Goal: Transaction & Acquisition: Register for event/course

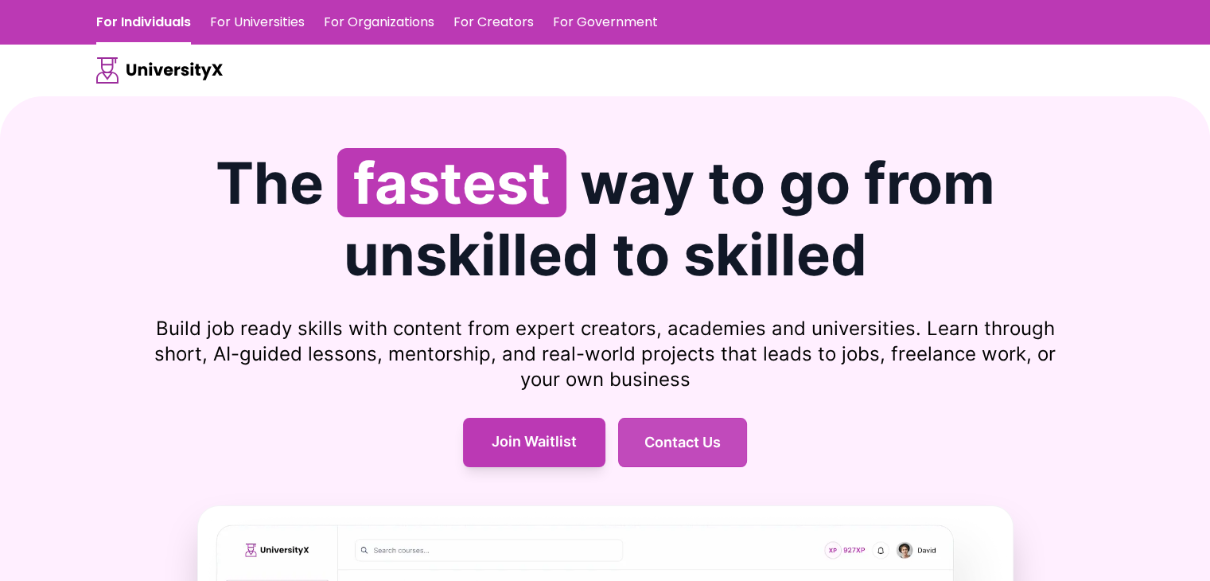
click at [694, 459] on button "Contact Us" at bounding box center [682, 441] width 129 height 49
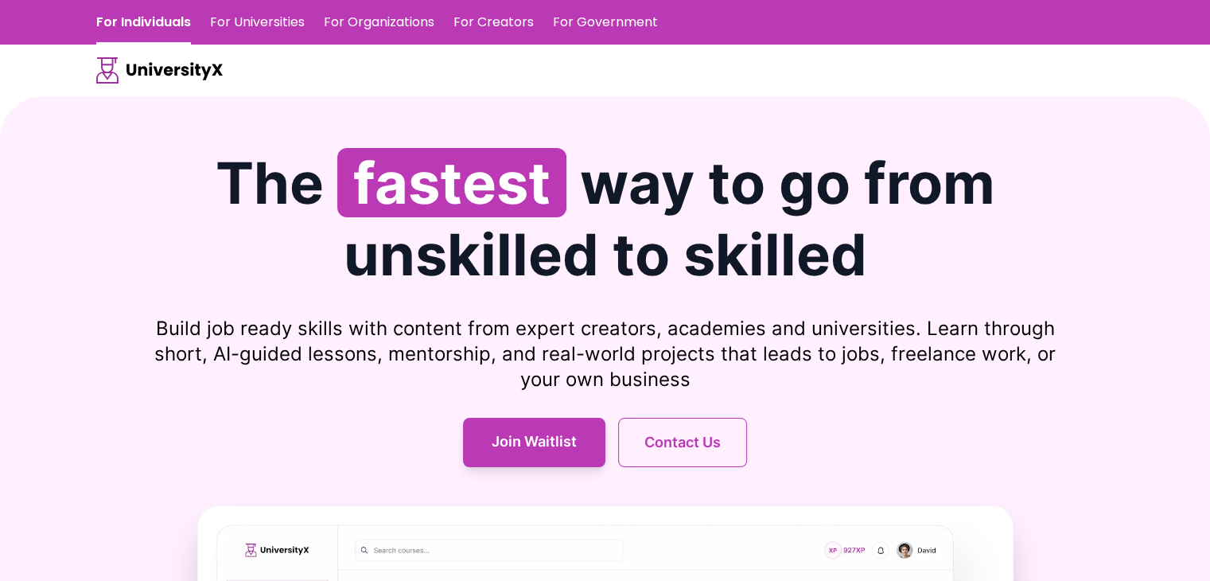
click at [274, 26] on link "For Universities" at bounding box center [257, 22] width 95 height 45
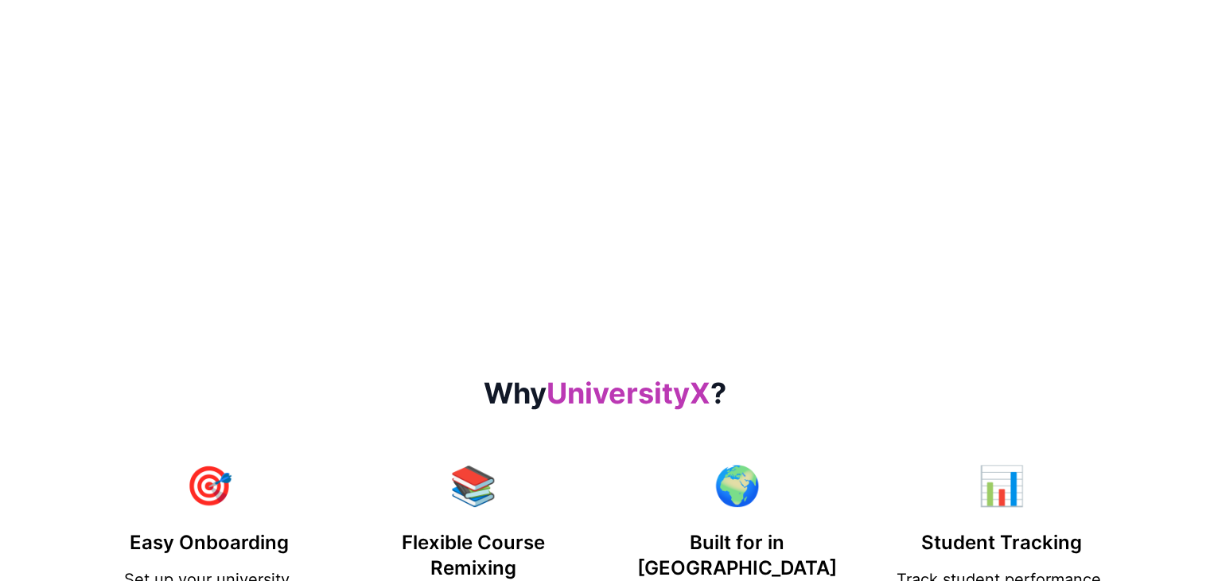
scroll to position [236, 0]
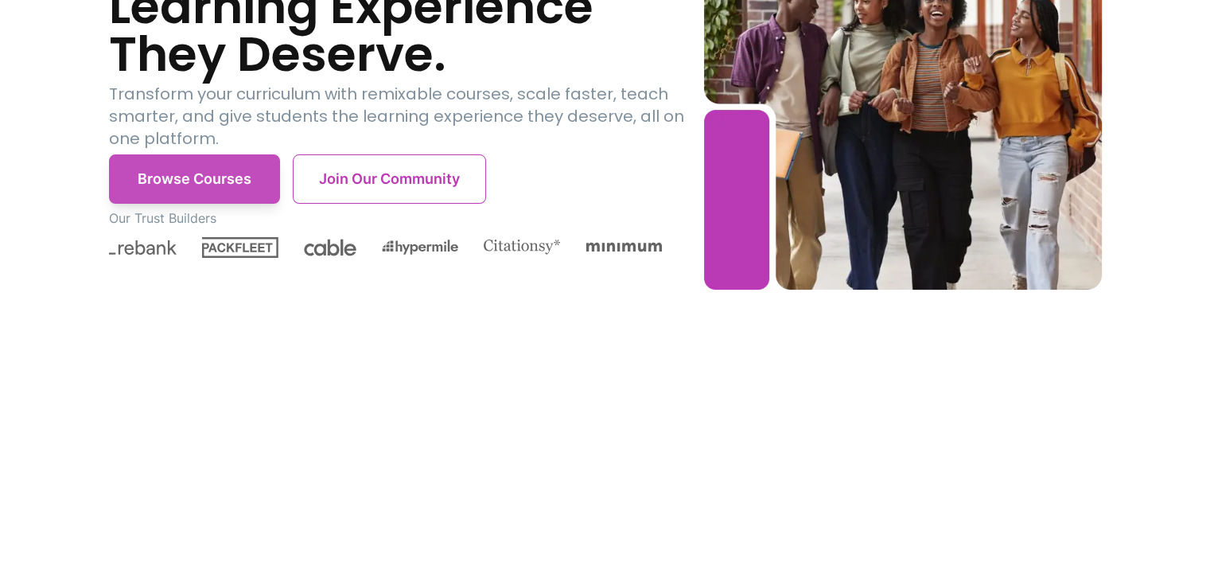
click at [174, 177] on button "Browse Courses" at bounding box center [194, 178] width 171 height 49
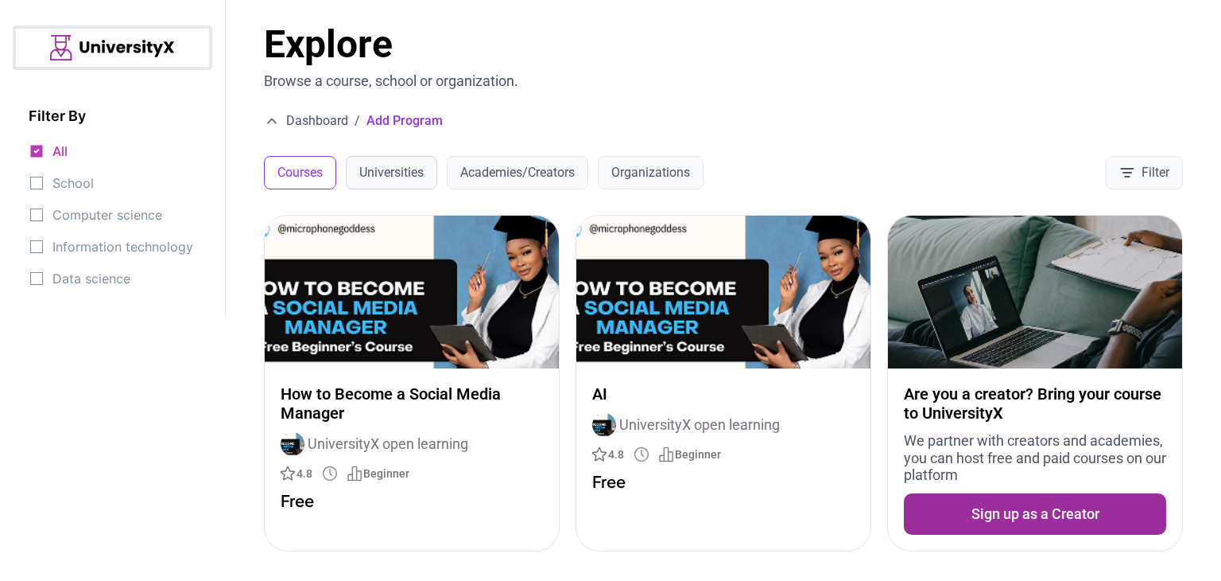
click at [410, 170] on button "Universities" at bounding box center [391, 172] width 91 height 33
click at [655, 303] on img at bounding box center [724, 292] width 294 height 153
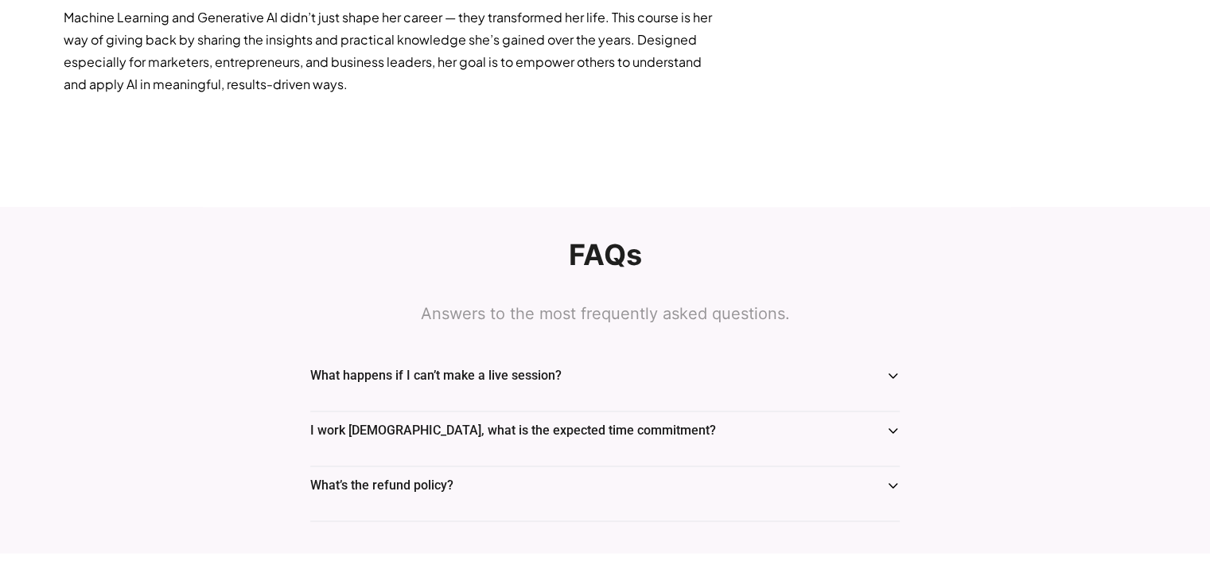
scroll to position [2417, 0]
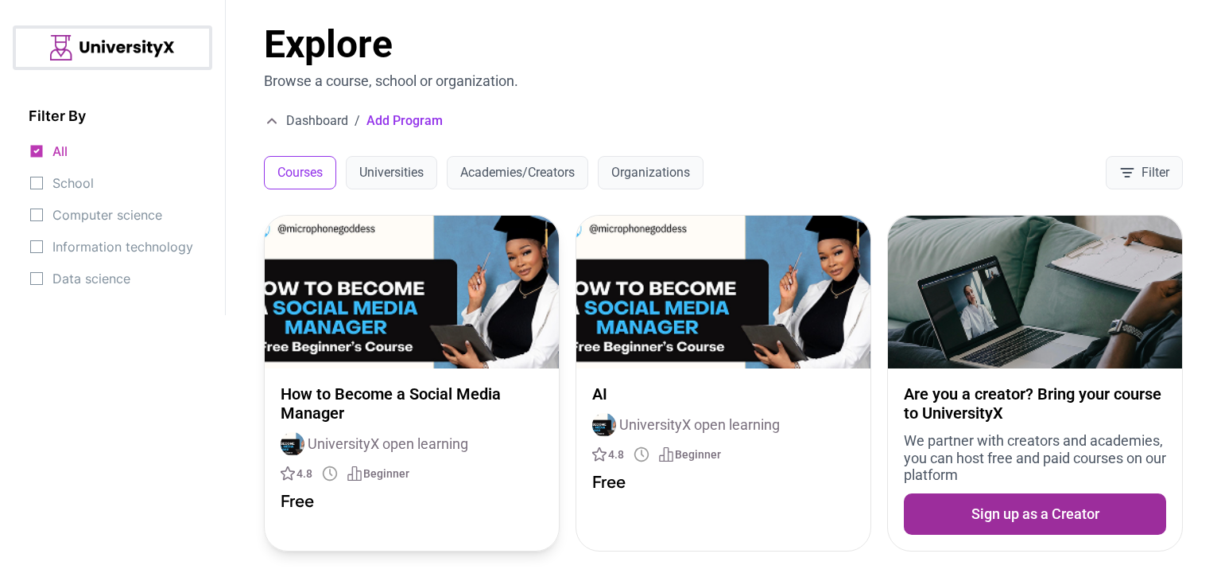
click at [487, 344] on img at bounding box center [412, 292] width 294 height 153
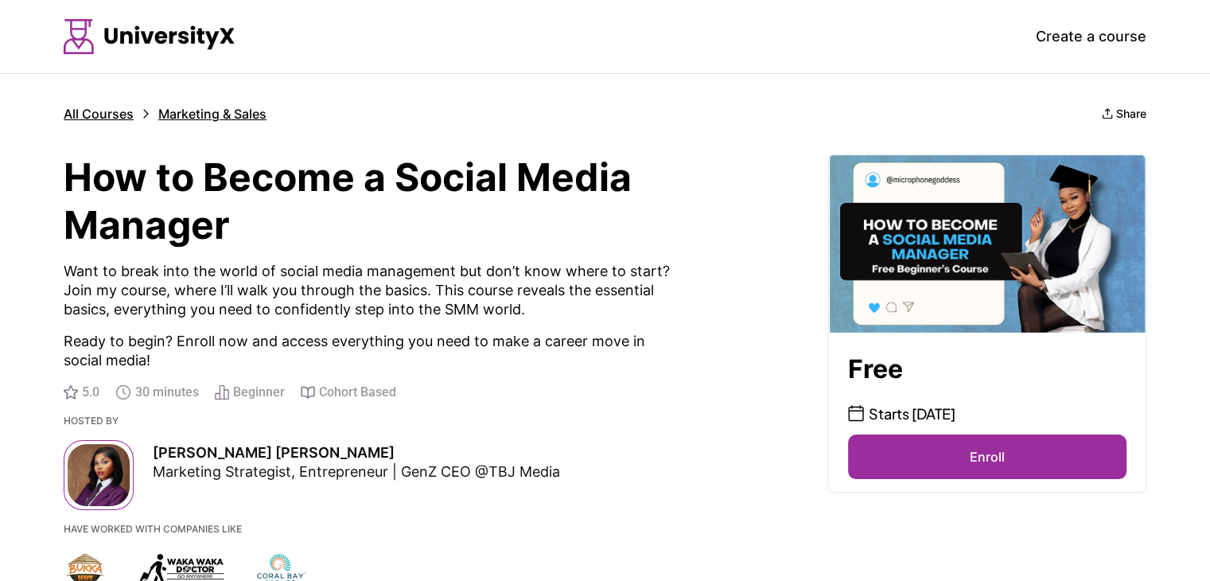
click at [986, 452] on button "Enroll" at bounding box center [987, 456] width 278 height 45
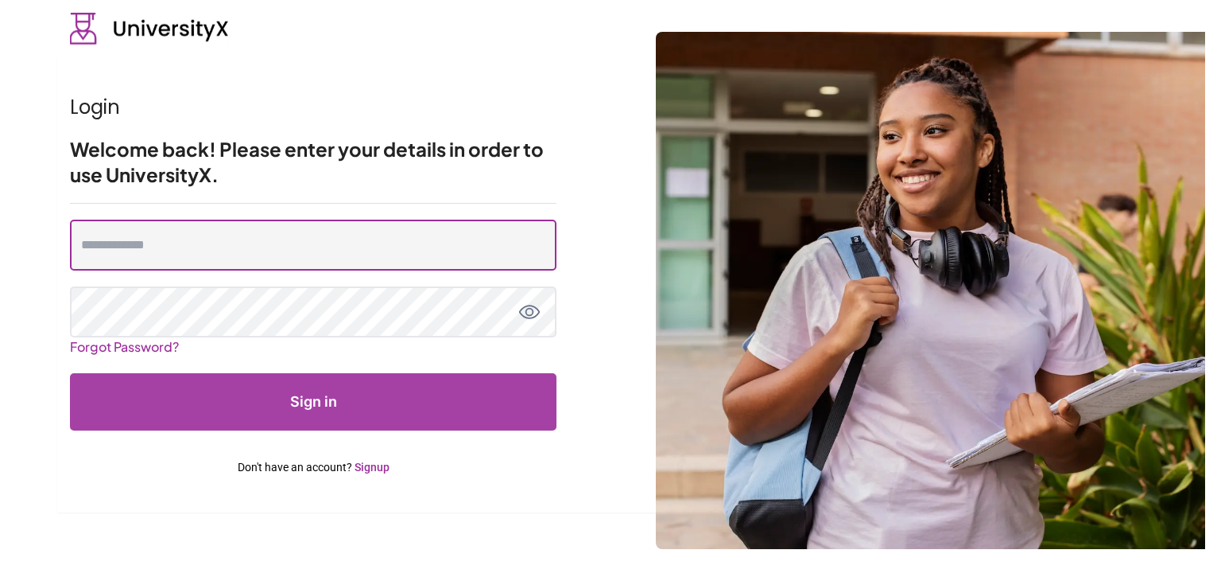
click at [485, 244] on input "email" at bounding box center [313, 244] width 487 height 51
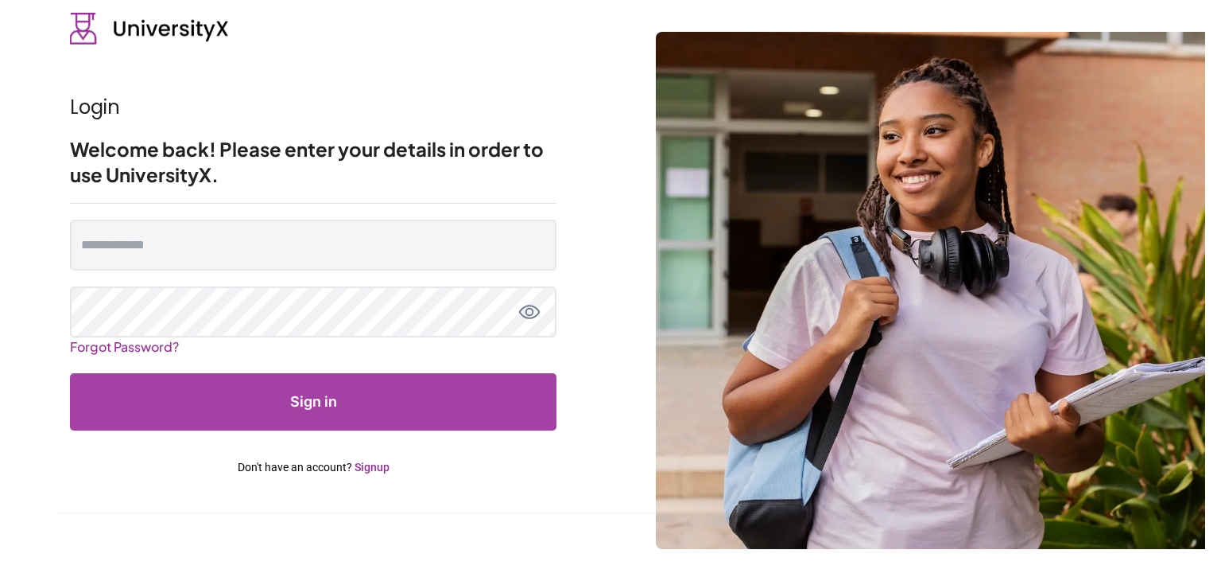
click at [466, 364] on form "Forgot Password? Sign in Don't have an account? Signup" at bounding box center [313, 347] width 487 height 287
